Goal: Contribute content: Add original content to the website for others to see

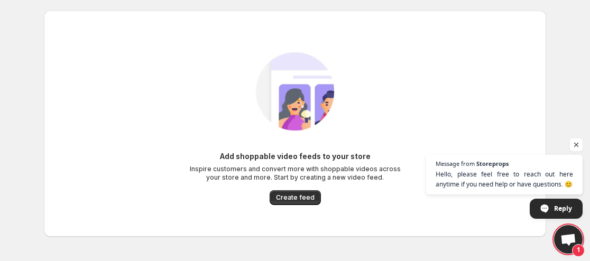
click at [574, 146] on span "Open chat" at bounding box center [576, 145] width 13 height 13
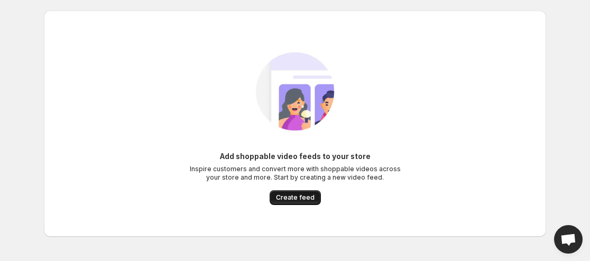
click at [296, 197] on span "Create feed" at bounding box center [295, 198] width 39 height 8
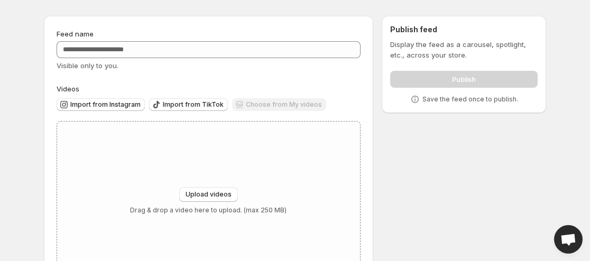
scroll to position [17, 0]
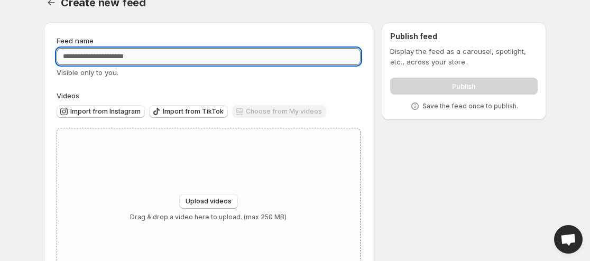
click at [114, 58] on input "Feed name" at bounding box center [209, 56] width 304 height 17
click at [155, 58] on input "Feed name" at bounding box center [209, 56] width 304 height 17
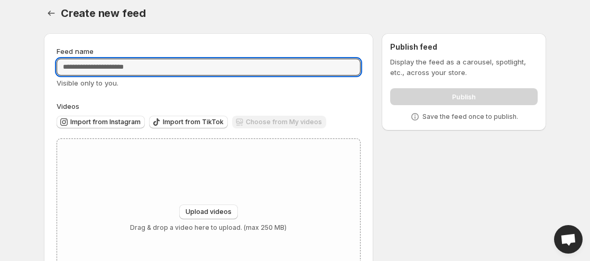
scroll to position [0, 0]
